Goal: Information Seeking & Learning: Understand process/instructions

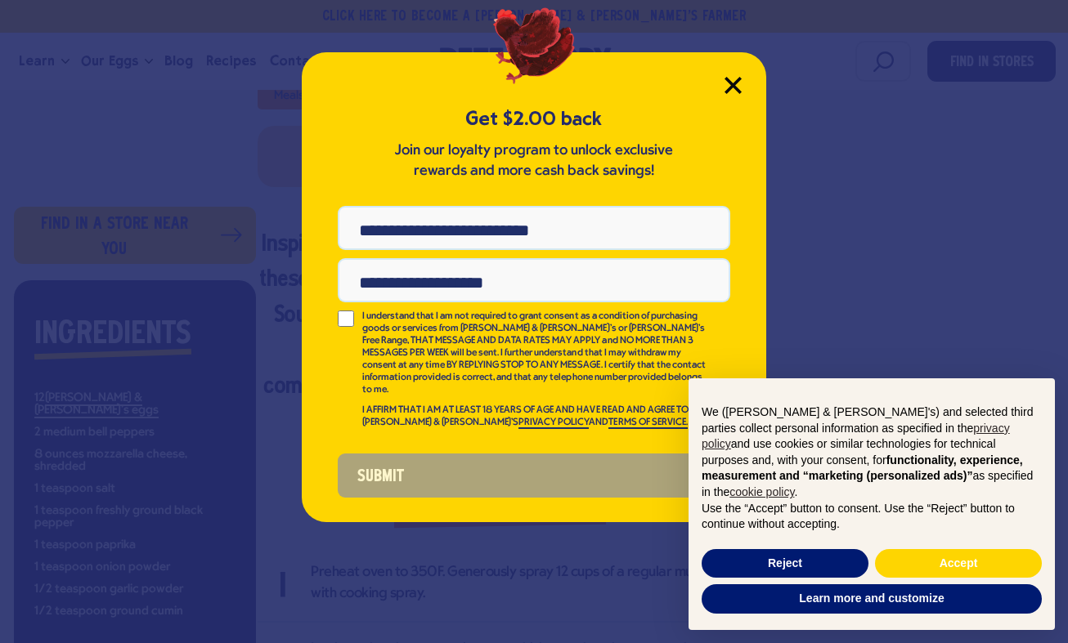
click at [733, 78] on icon "Close Modal" at bounding box center [732, 85] width 17 height 17
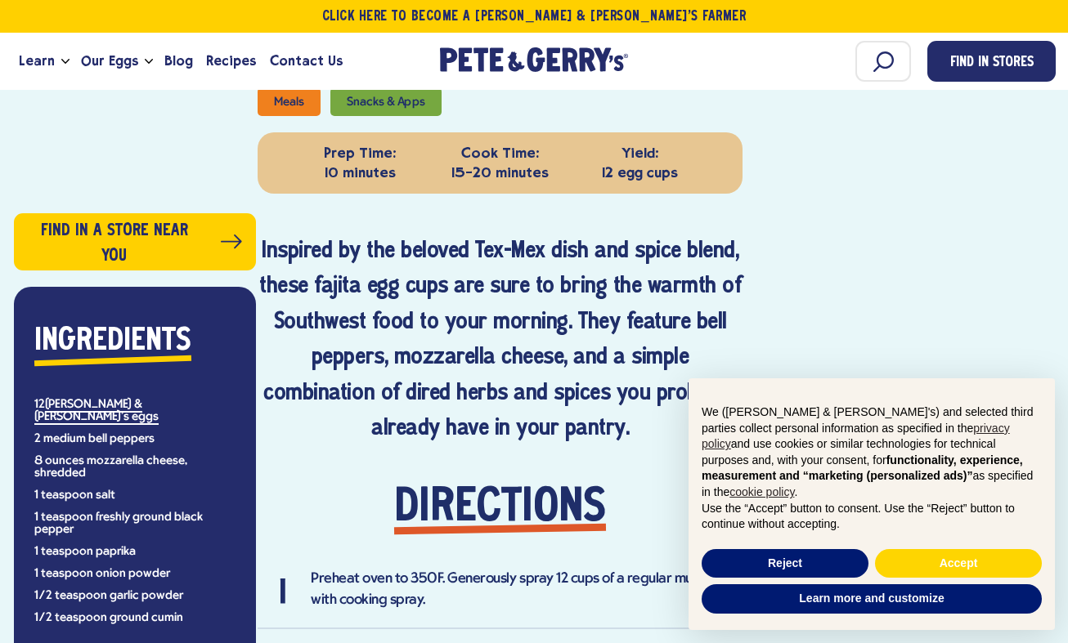
scroll to position [736, 0]
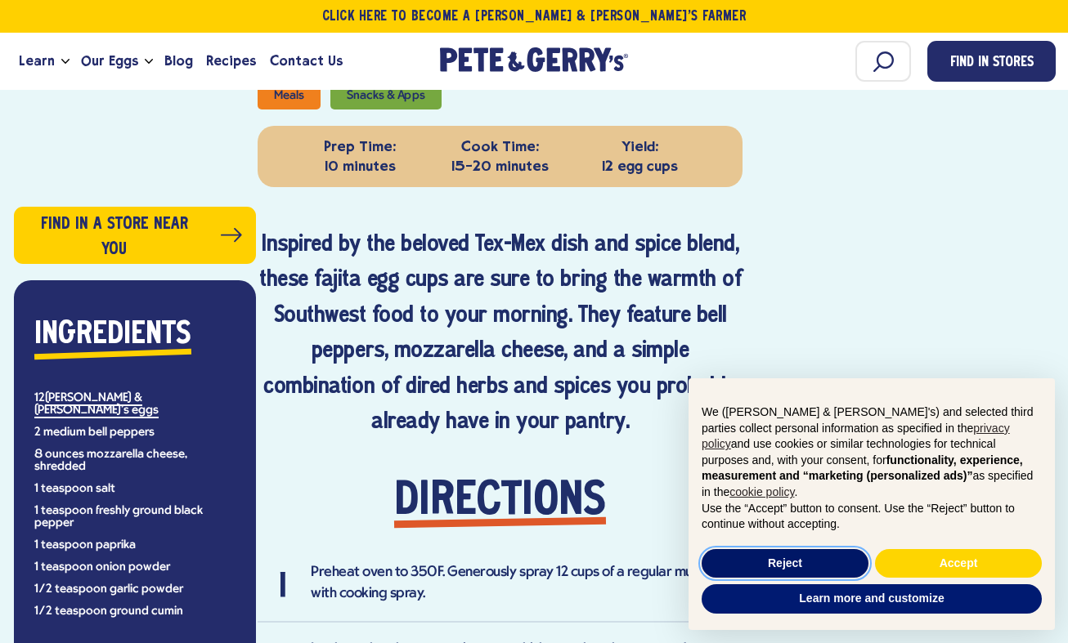
click at [801, 551] on button "Reject" at bounding box center [784, 563] width 167 height 29
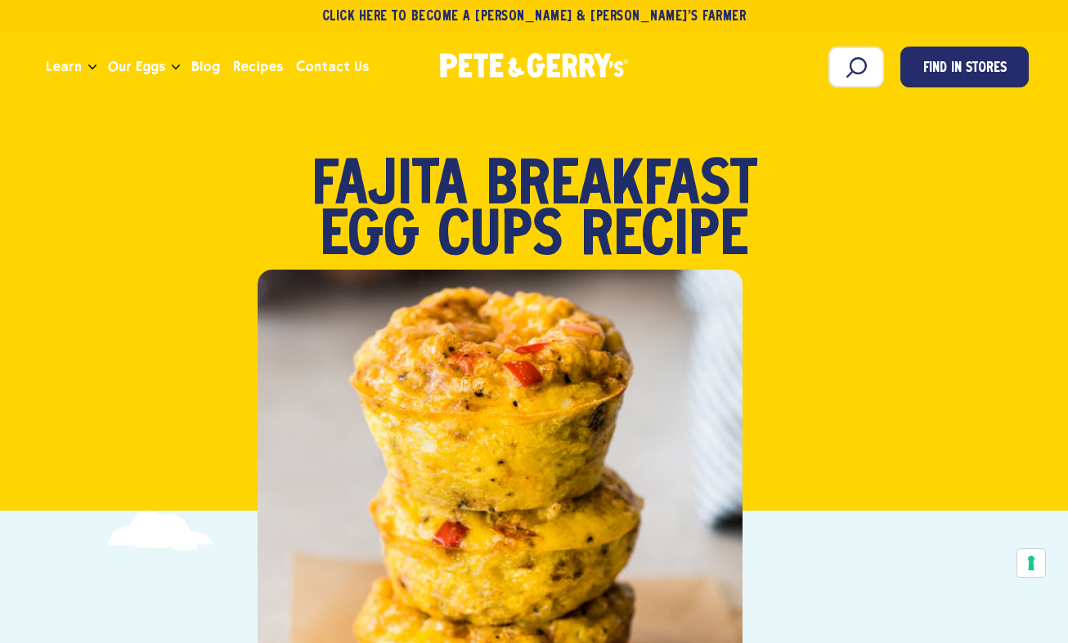
scroll to position [0, 0]
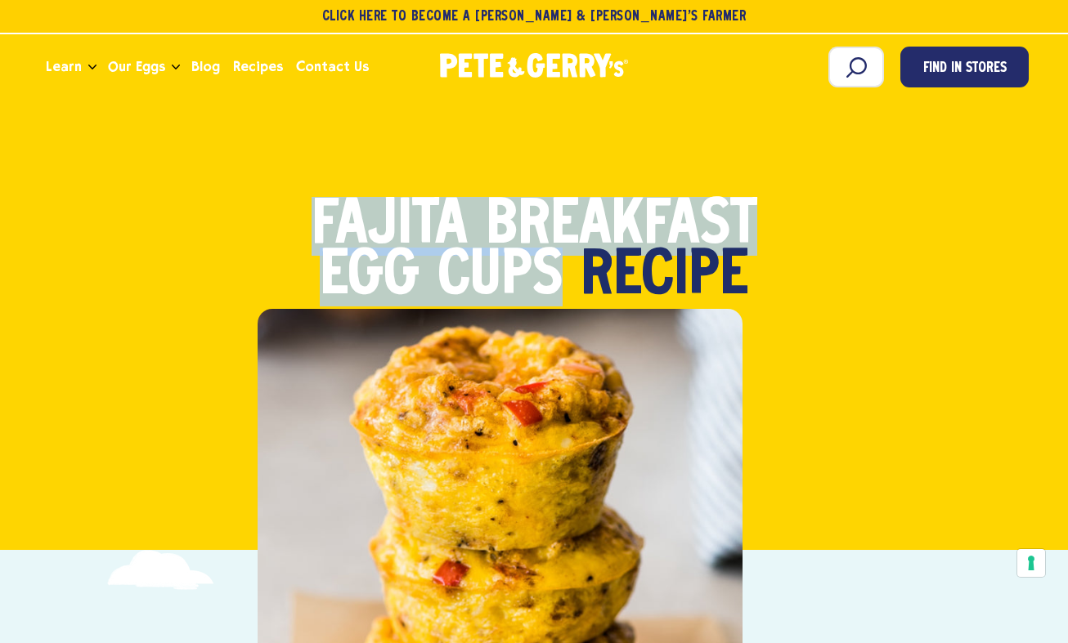
drag, startPoint x: 561, startPoint y: 264, endPoint x: 307, endPoint y: 230, distance: 255.8
click at [307, 230] on h1 "Fajita Breakfast Egg Cups Recipe" at bounding box center [533, 251] width 523 height 101
copy strong "Fajita Breakfast Egg Cups"
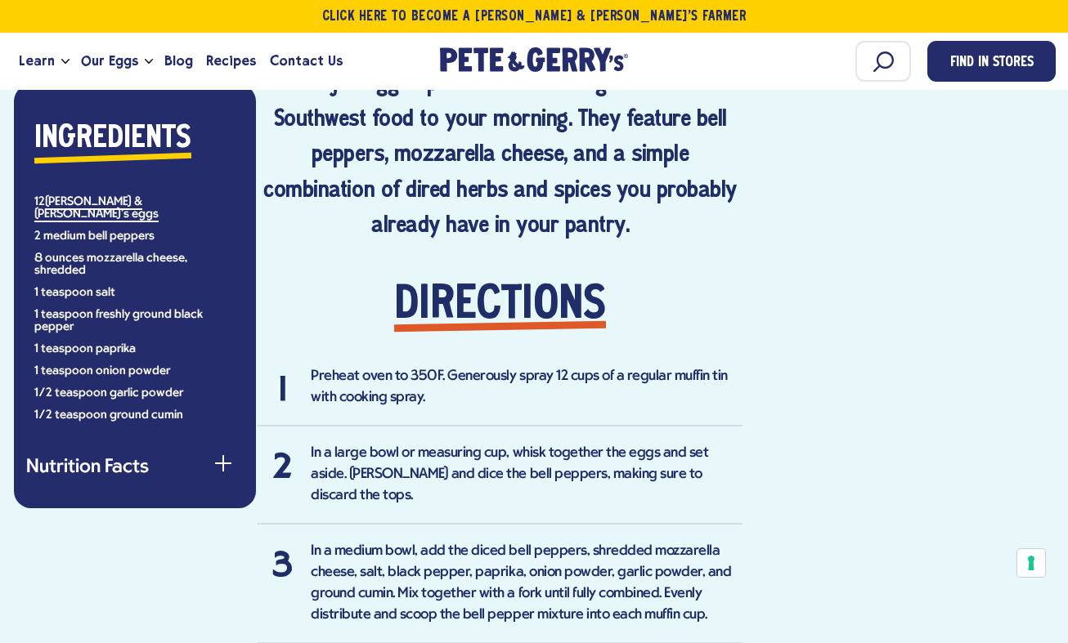
scroll to position [981, 0]
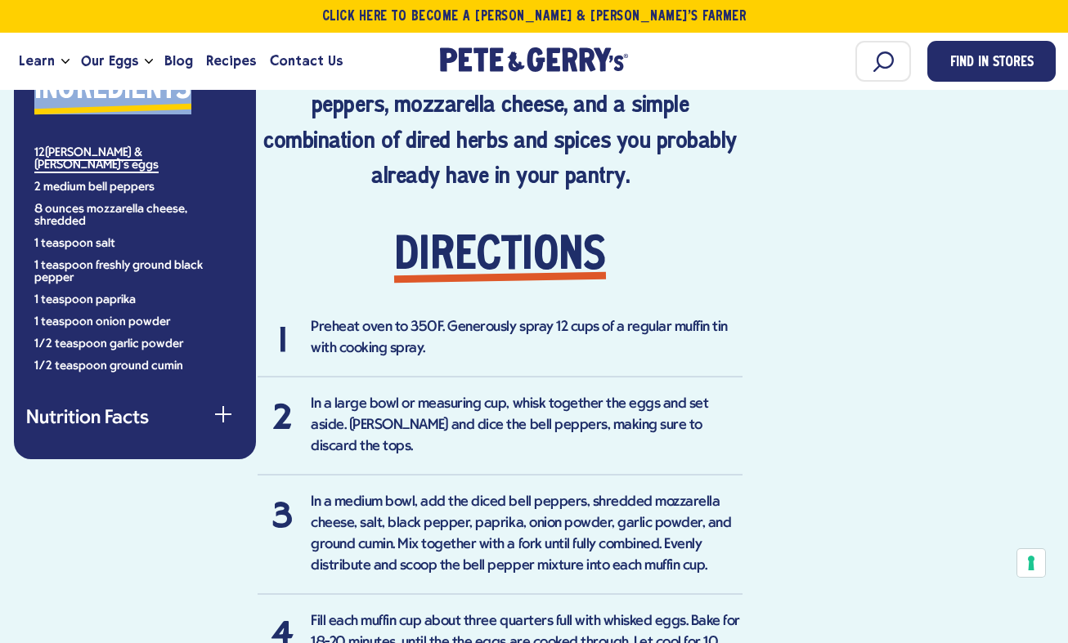
click at [31, 141] on div "Ingredients 12 [PERSON_NAME] & [PERSON_NAME]'s eggs 2 medium bell peppers 8 oun…" at bounding box center [134, 218] width 217 height 307
drag, startPoint x: 30, startPoint y: 141, endPoint x: 126, endPoint y: 183, distance: 104.3
click at [126, 183] on div "Ingredients 12 [PERSON_NAME] & [PERSON_NAME]'s eggs 2 medium bell peppers 8 oun…" at bounding box center [134, 218] width 217 height 307
drag, startPoint x: 184, startPoint y: 350, endPoint x: 28, endPoint y: 347, distance: 156.2
click at [27, 349] on div "Ingredients 12 [PERSON_NAME] & [PERSON_NAME]'s eggs 2 medium bell peppers 8 oun…" at bounding box center [134, 218] width 217 height 307
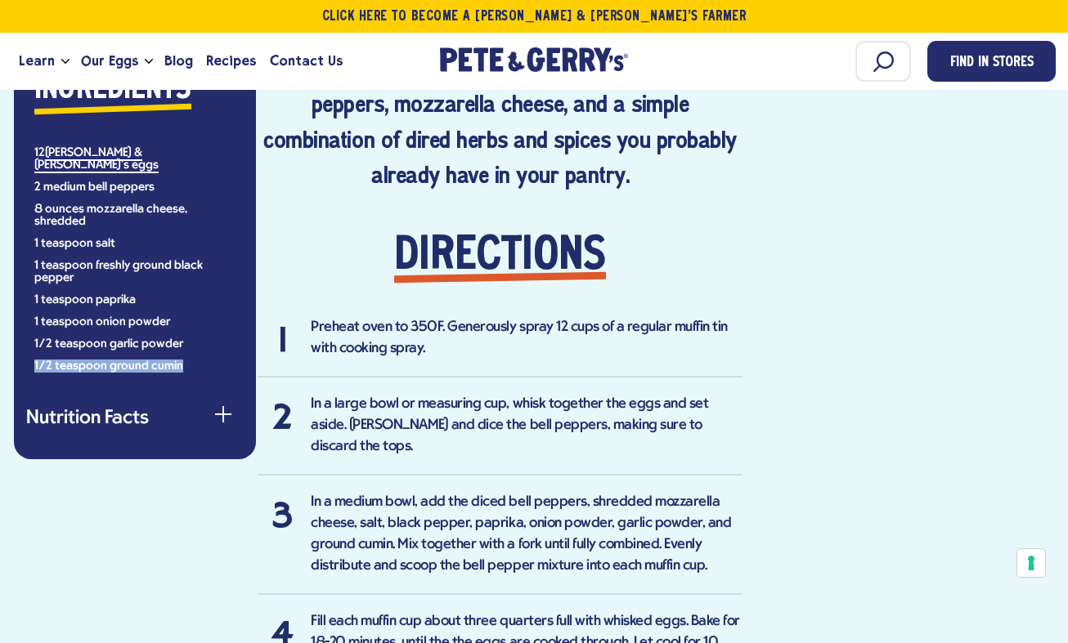
click at [45, 361] on li "1/2 teaspoon ground cumin" at bounding box center [134, 367] width 201 height 12
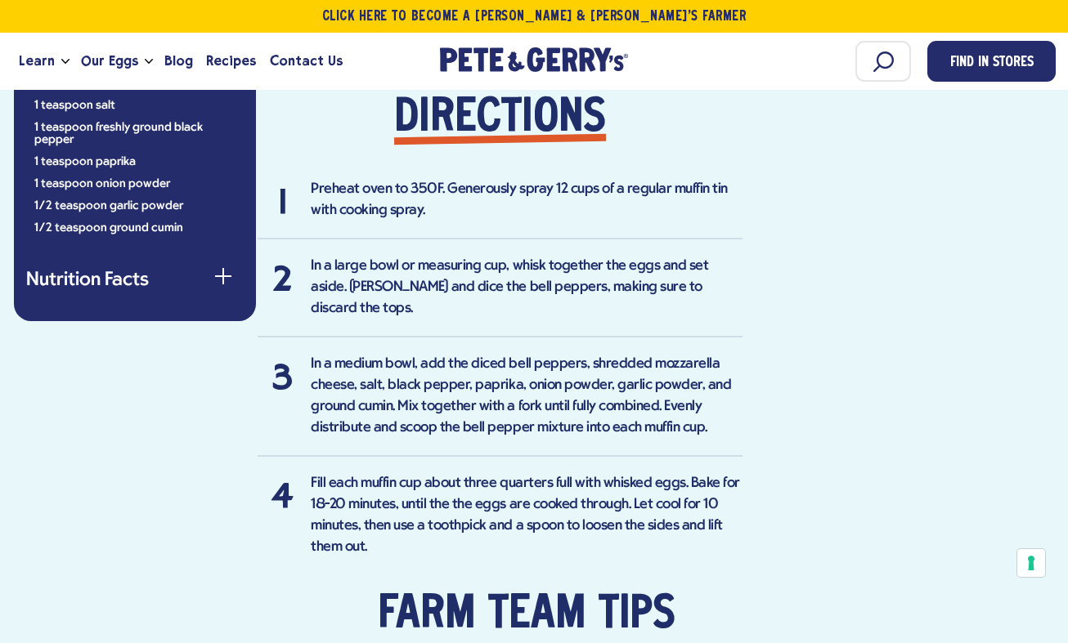
scroll to position [1145, 0]
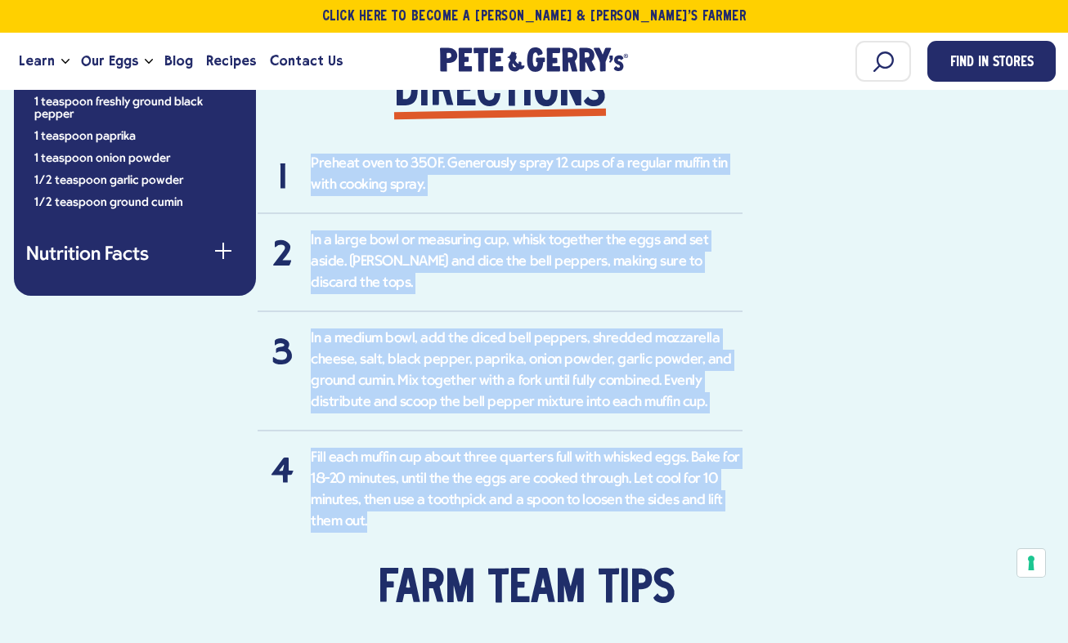
drag, startPoint x: 312, startPoint y: 160, endPoint x: 579, endPoint y: 505, distance: 436.0
click at [579, 505] on ol "Preheat oven to 350F. Generously spray 12 cups of a regular muffin tin with coo…" at bounding box center [500, 554] width 485 height 801
copy ol "Preheat oven to 350F. Generously spray 12 cups of a regular muffin tin with coo…"
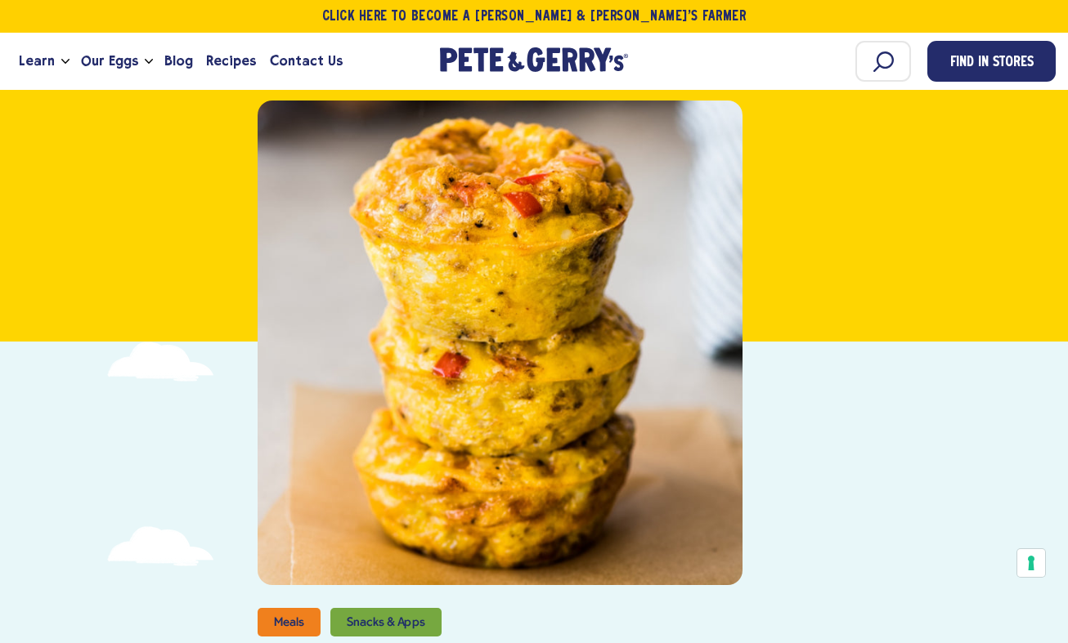
scroll to position [245, 0]
